Goal: Information Seeking & Learning: Understand process/instructions

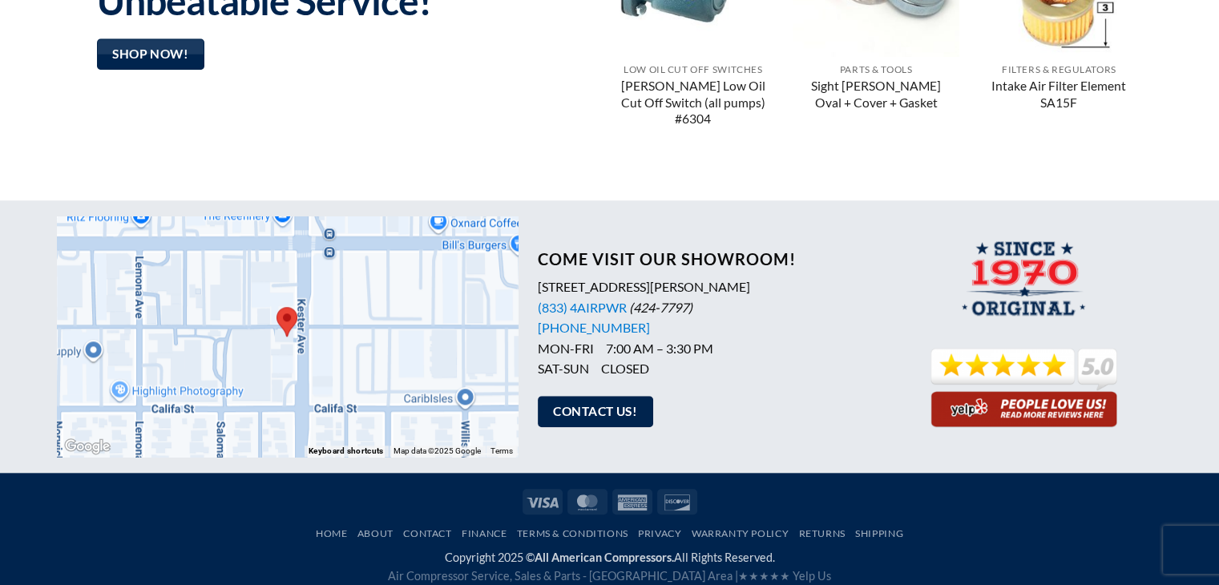
scroll to position [1416, 0]
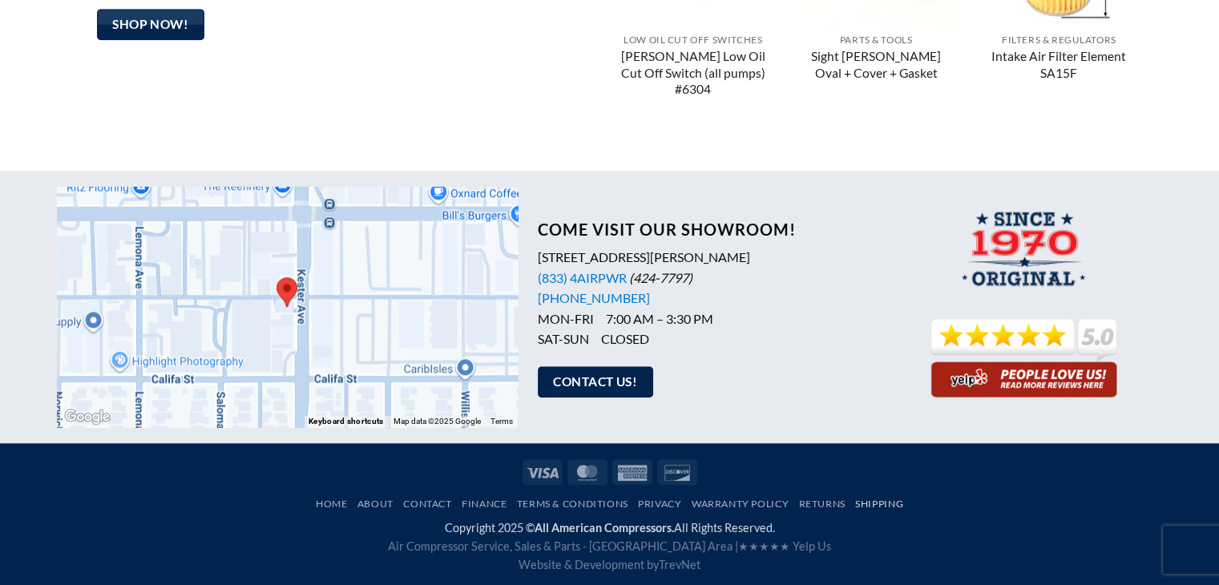
click at [894, 501] on link "Shipping" at bounding box center [879, 504] width 48 height 12
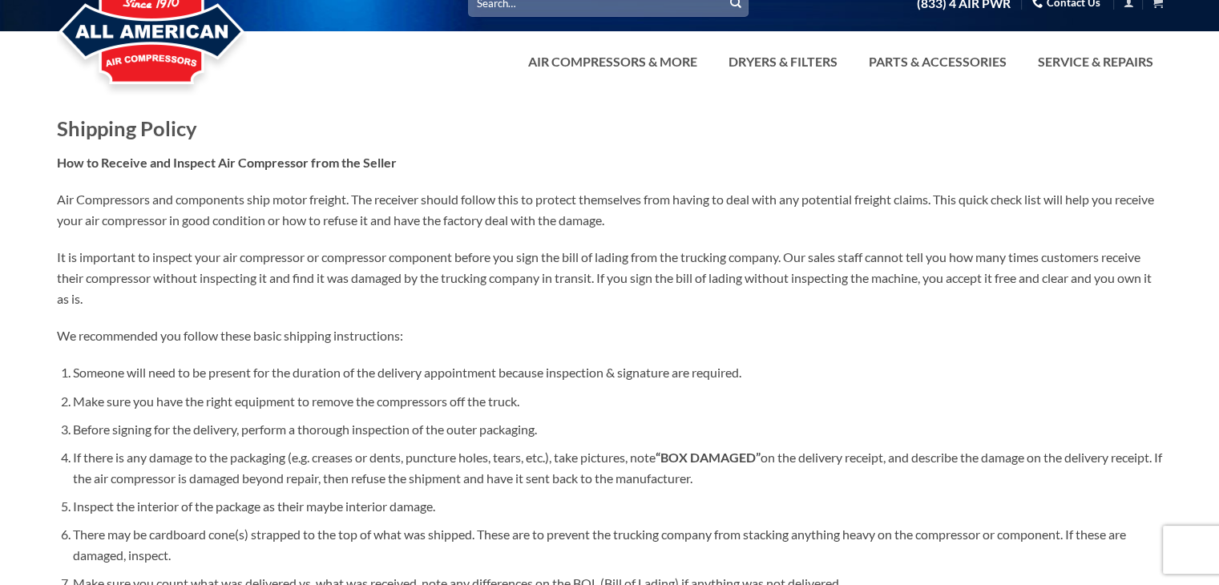
scroll to position [24, 0]
